Goal: Information Seeking & Learning: Learn about a topic

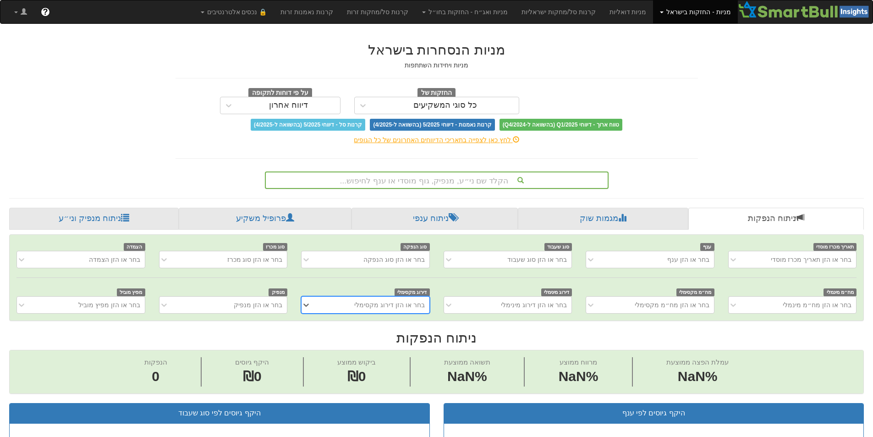
scroll to position [0, 7]
click at [432, 178] on div "הקלד שם ני״ע, מנפיק, גוף מוסדי או ענף לחיפוש..." at bounding box center [437, 180] width 342 height 16
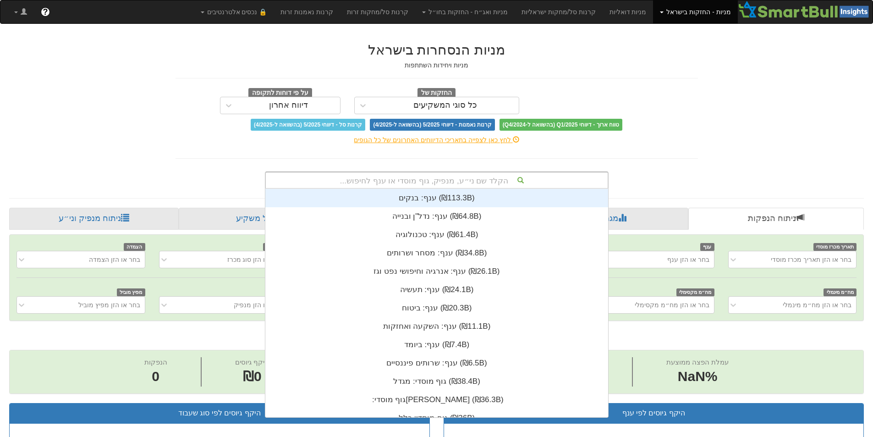
scroll to position [228, 0]
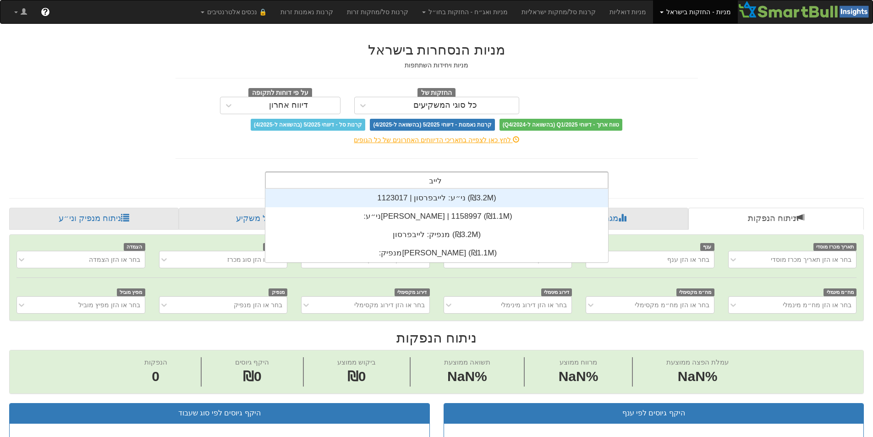
type input "לייבפר"
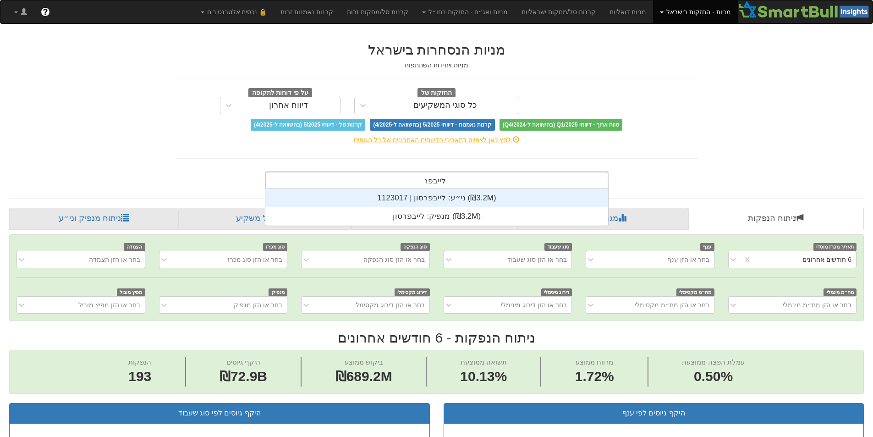
scroll to position [0, 0]
click at [457, 200] on div "ני״ע: ‏לייבפרסון | 1123017 ‎(₪3.2M)‎" at bounding box center [436, 198] width 343 height 18
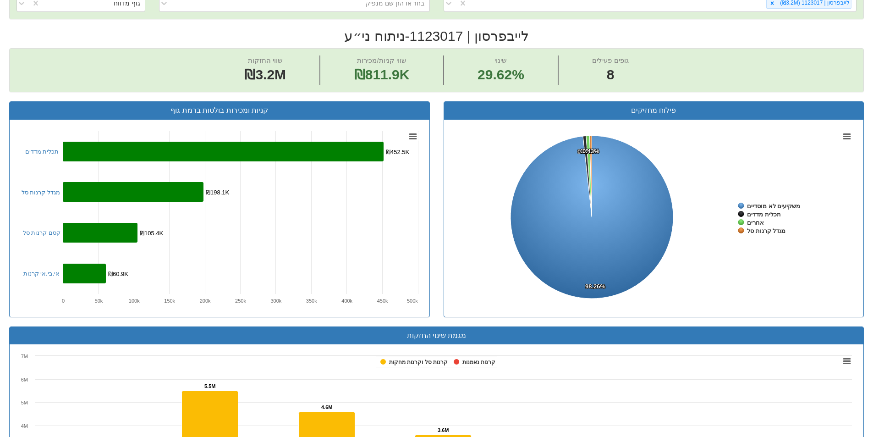
scroll to position [132, 0]
